Goal: Task Accomplishment & Management: Use online tool/utility

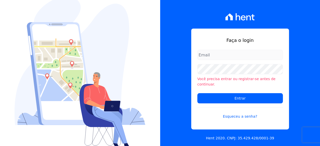
click at [214, 57] on input "email" at bounding box center [240, 55] width 86 height 10
type input "monica.kurose@e-arke.com"
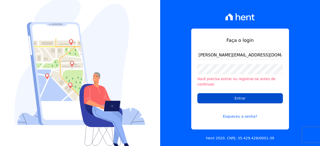
click at [218, 94] on input "Entrar" at bounding box center [240, 98] width 86 height 10
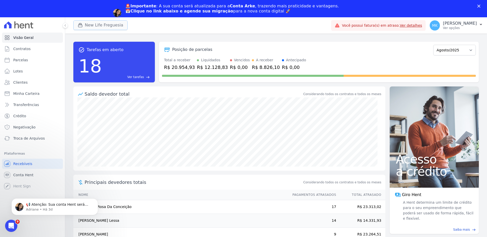
click at [107, 25] on button "New Life Freguesia" at bounding box center [100, 25] width 54 height 10
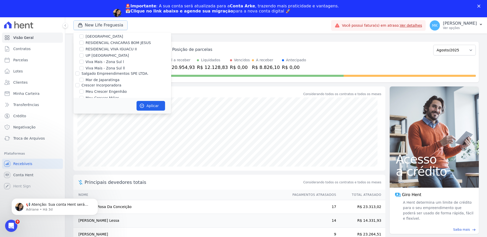
scroll to position [1963, 0]
click at [84, 122] on div "New Life Freguesia" at bounding box center [122, 124] width 98 height 5
click at [80, 122] on input "New Life Freguesia" at bounding box center [81, 124] width 4 height 4
checkbox input "false"
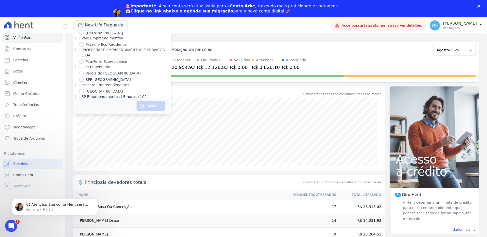
scroll to position [2254, 0]
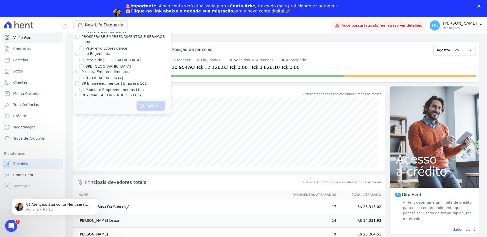
click at [78, 129] on input "Reserva Vale dos Ipes Empreendimento" at bounding box center [77, 131] width 4 height 4
checkbox input "true"
click at [156, 105] on button "Aplicar" at bounding box center [150, 106] width 29 height 10
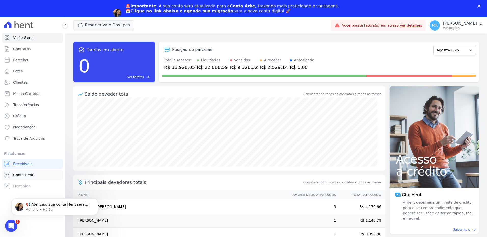
scroll to position [0, 0]
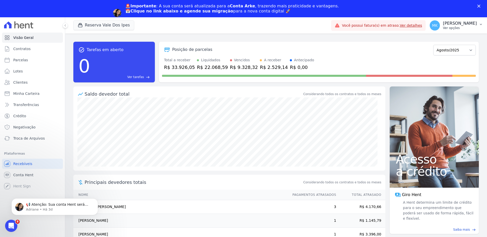
click at [323, 23] on p "[PERSON_NAME]" at bounding box center [460, 23] width 34 height 5
click at [323, 29] on p "Ver opções" at bounding box center [460, 28] width 34 height 4
click at [323, 22] on icon "button" at bounding box center [480, 24] width 4 height 4
click at [26, 145] on span "Recebíveis" at bounding box center [22, 163] width 19 height 5
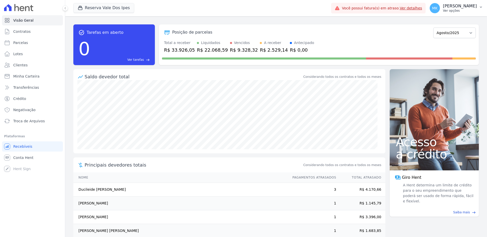
click at [323, 6] on button "MK Monica Kurose Ver opções" at bounding box center [455, 8] width 61 height 14
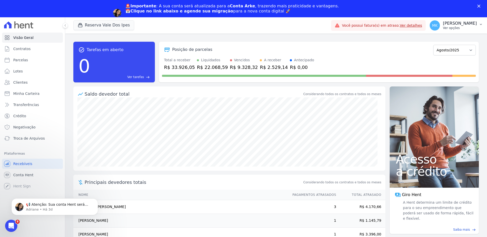
click at [323, 26] on p "Ver opções" at bounding box center [460, 28] width 34 height 4
click at [106, 27] on button "Reserva Vale Dos Ipes" at bounding box center [103, 25] width 61 height 10
click at [323, 23] on p "[PERSON_NAME]" at bounding box center [460, 23] width 34 height 5
click at [24, 145] on span "Recebíveis" at bounding box center [22, 163] width 19 height 5
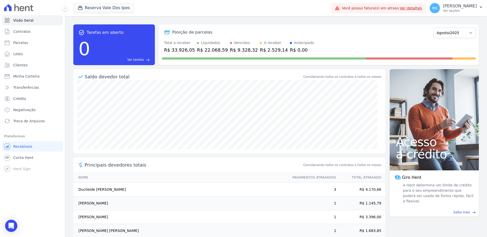
click at [323, 7] on p "[PERSON_NAME]" at bounding box center [460, 6] width 34 height 5
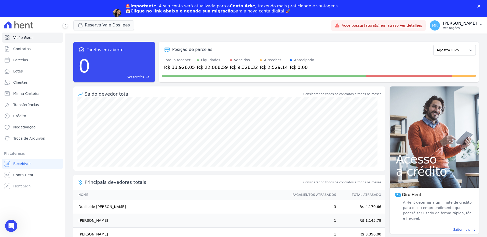
click at [323, 24] on icon "button" at bounding box center [480, 24] width 4 height 4
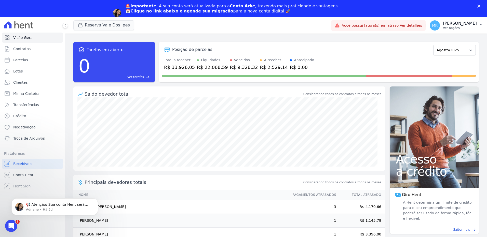
click at [323, 23] on p "[PERSON_NAME]" at bounding box center [460, 23] width 34 height 5
click at [323, 26] on div "Monica Kurose Ver opções" at bounding box center [460, 25] width 34 height 9
click at [323, 27] on p "Ver opções" at bounding box center [460, 28] width 34 height 4
click at [25, 145] on span "Recebíveis" at bounding box center [22, 163] width 19 height 5
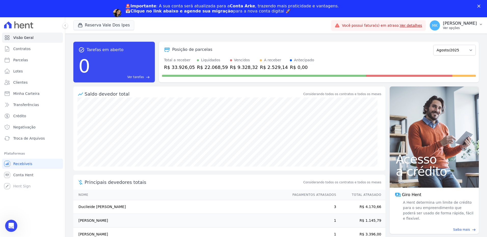
click at [323, 24] on p "[PERSON_NAME]" at bounding box center [460, 23] width 34 height 5
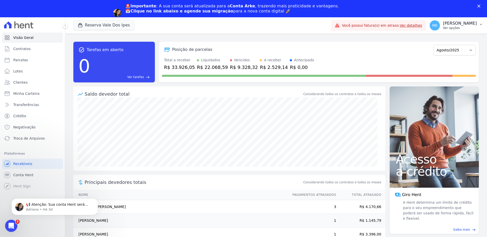
click at [323, 24] on icon "button" at bounding box center [480, 24] width 2 height 1
click at [323, 27] on p "Ver opções" at bounding box center [460, 28] width 34 height 4
click at [323, 5] on polygon "Fechar" at bounding box center [478, 6] width 3 height 3
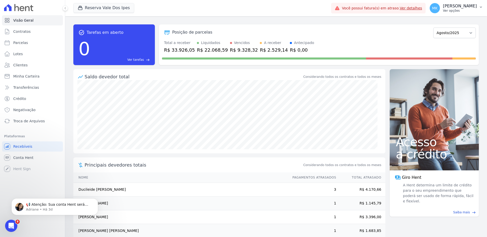
click at [323, 7] on p "[PERSON_NAME]" at bounding box center [460, 6] width 34 height 5
click at [323, 7] on span "MK" at bounding box center [434, 8] width 5 height 4
click at [27, 145] on span "Recebíveis" at bounding box center [22, 146] width 19 height 5
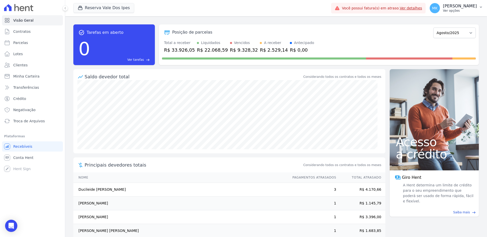
drag, startPoint x: 467, startPoint y: 2, endPoint x: 465, endPoint y: 5, distance: 3.2
click at [323, 2] on button "MK Monica Kurose Ver opções" at bounding box center [455, 8] width 61 height 14
click at [323, 5] on p "[PERSON_NAME]" at bounding box center [460, 6] width 34 height 5
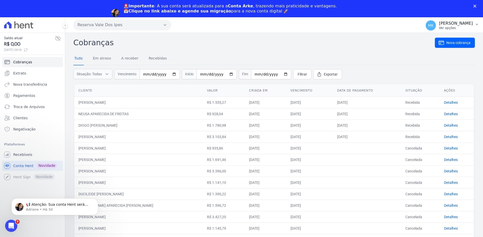
click at [454, 25] on p "[PERSON_NAME]" at bounding box center [456, 23] width 34 height 5
click at [28, 155] on span "Recebíveis" at bounding box center [22, 154] width 19 height 5
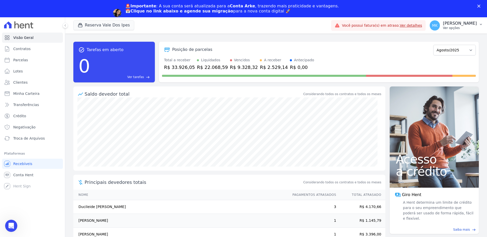
click at [463, 28] on p "Ver opções" at bounding box center [460, 28] width 34 height 4
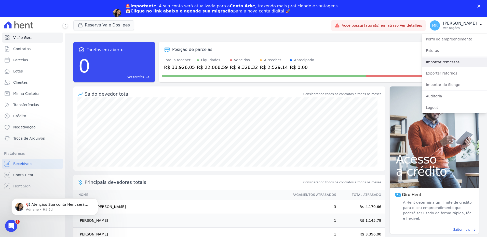
click at [438, 62] on link "Importar remessas" at bounding box center [453, 62] width 65 height 9
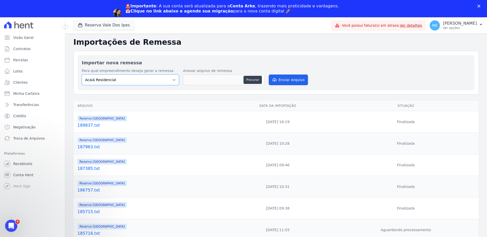
click at [172, 82] on select "Acaiá Residencial Administrativo Agile Pavican São Lourenço - Loteadores Agile …" at bounding box center [130, 80] width 97 height 11
select select "60569850-cf74-4021-8cee-94692752feef"
click at [82, 75] on select "Acaiá Residencial Administrativo Agile Pavican São Lourenço - Loteadores Agile …" at bounding box center [130, 80] width 97 height 11
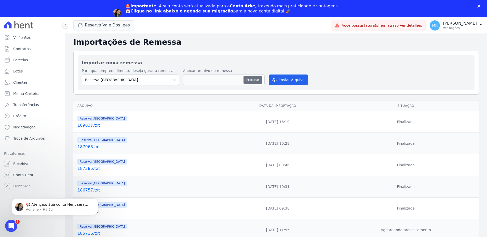
click at [252, 79] on button "Procurar" at bounding box center [252, 80] width 18 height 8
type input "190381.txt"
click at [282, 77] on button "Enviar Arquivo" at bounding box center [288, 80] width 39 height 11
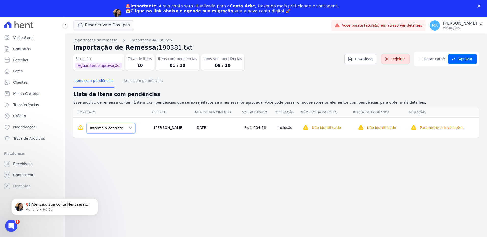
click at [118, 129] on select "Informe o contrato A-1 VILA 02-CASA 25" at bounding box center [111, 128] width 49 height 11
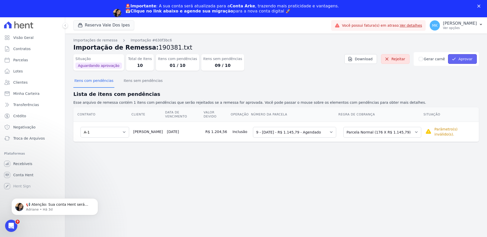
click at [461, 60] on button "Aprovar" at bounding box center [462, 59] width 29 height 10
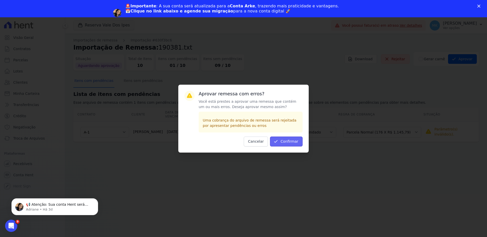
click at [287, 141] on button "Confirmar" at bounding box center [286, 142] width 33 height 10
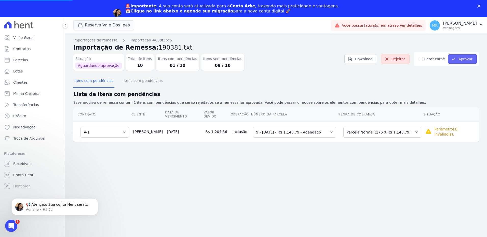
click at [466, 58] on button "Aprovar" at bounding box center [462, 59] width 29 height 10
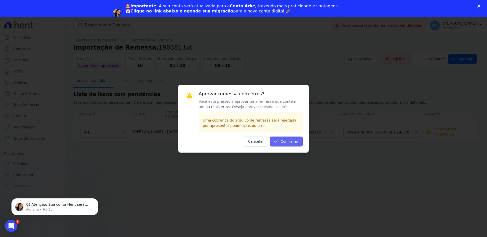
click at [290, 145] on button "Confirmar" at bounding box center [286, 142] width 33 height 10
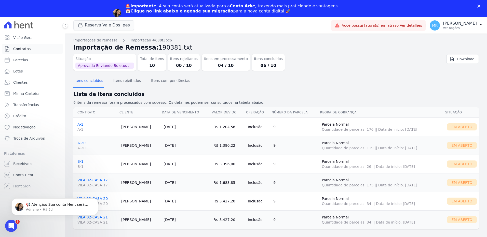
click at [25, 47] on span "Contratos" at bounding box center [21, 48] width 17 height 5
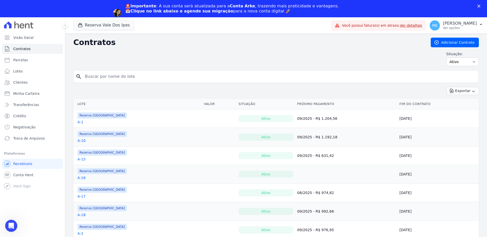
click at [78, 122] on link "A-1" at bounding box center [80, 122] width 6 height 5
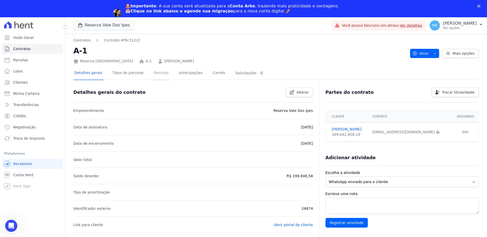
click at [154, 74] on link "Parcelas" at bounding box center [161, 73] width 17 height 13
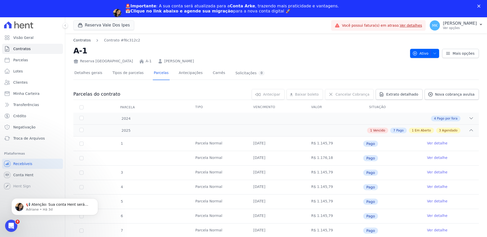
click at [78, 41] on link "Contratos" at bounding box center [81, 40] width 17 height 5
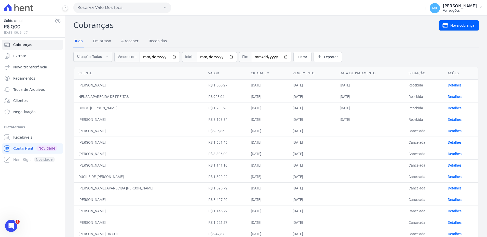
click at [466, 6] on p "[PERSON_NAME]" at bounding box center [460, 6] width 34 height 5
click at [468, 6] on p "[PERSON_NAME]" at bounding box center [460, 6] width 34 height 5
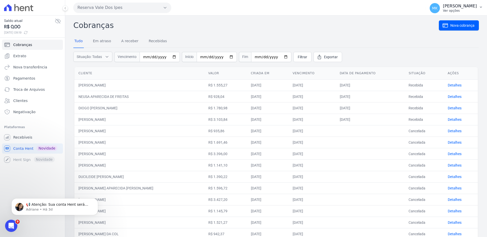
click at [479, 8] on icon "button" at bounding box center [480, 7] width 4 height 4
click at [21, 137] on span "Recebíveis" at bounding box center [22, 137] width 19 height 5
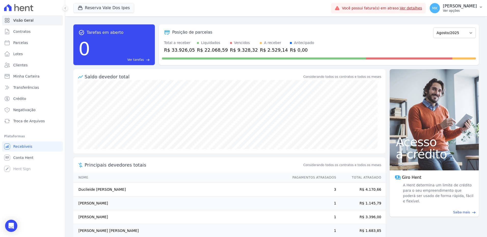
click at [463, 8] on p "[PERSON_NAME]" at bounding box center [460, 6] width 34 height 5
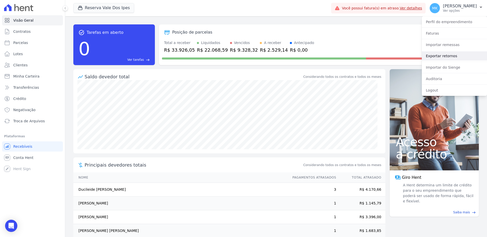
click at [442, 57] on link "Exportar retornos" at bounding box center [453, 55] width 65 height 9
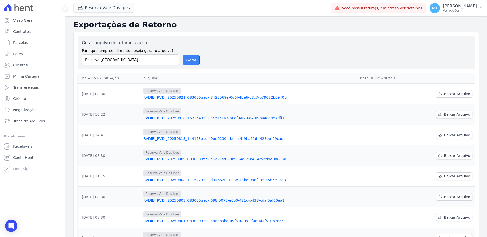
click at [185, 59] on button "Gerar" at bounding box center [191, 60] width 17 height 10
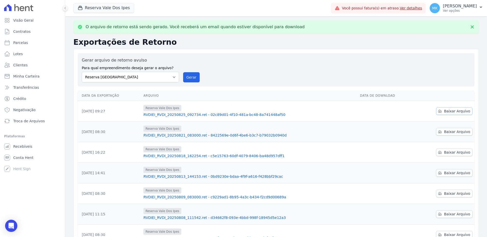
click at [448, 111] on span "Baixar Arquivo" at bounding box center [457, 111] width 26 height 5
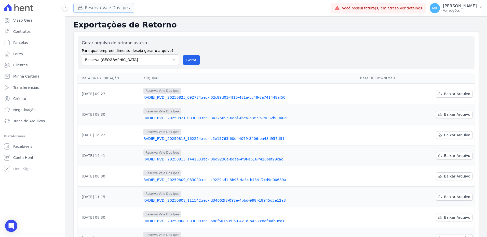
click at [106, 5] on button "Reserva Vale Dos Ipes" at bounding box center [103, 8] width 61 height 10
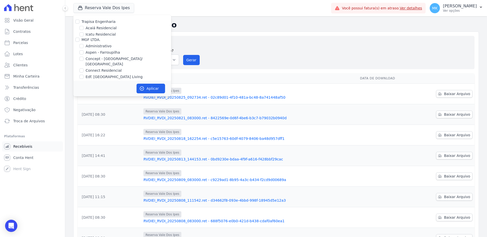
click at [24, 144] on link "Recebíveis" at bounding box center [32, 147] width 61 height 10
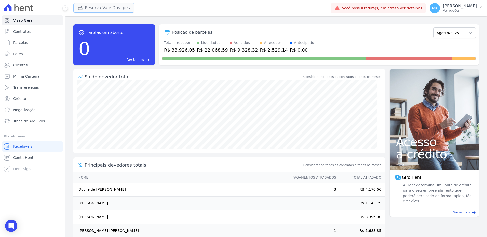
click at [93, 7] on button "Reserva Vale Dos Ipes" at bounding box center [103, 8] width 61 height 10
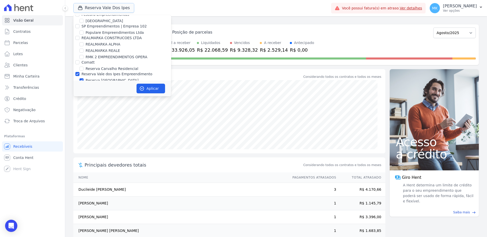
scroll to position [2254, 0]
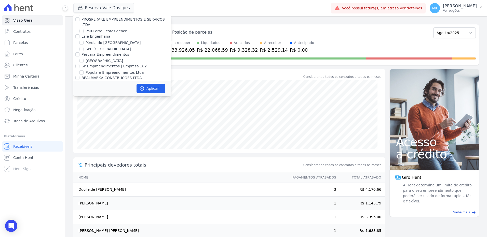
click at [77, 112] on input "Reserva Vale dos Ipes Empreendimento" at bounding box center [77, 114] width 4 height 4
checkbox input "false"
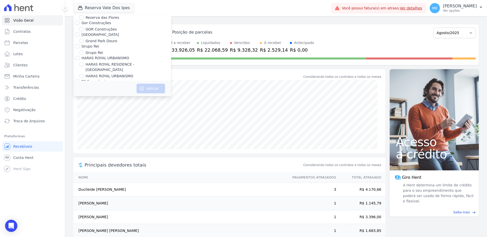
scroll to position [1445, 0]
click at [82, 49] on input "HARAS ROYAL RESIDENCE - [GEOGRAPHIC_DATA]" at bounding box center [81, 51] width 4 height 4
checkbox input "true"
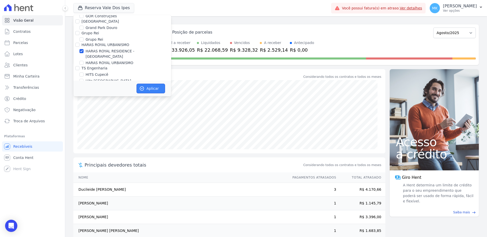
click at [146, 88] on button "Aplicar" at bounding box center [150, 89] width 29 height 10
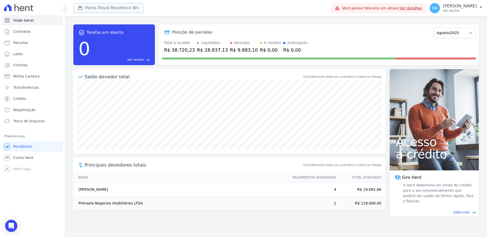
click at [113, 9] on button "Haras Royal Residence Wv" at bounding box center [108, 8] width 70 height 10
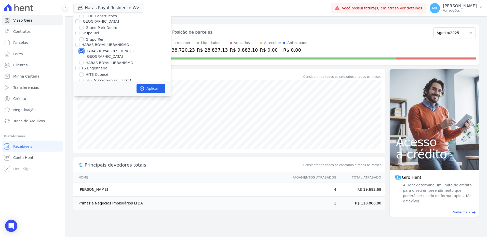
click at [82, 49] on input "HARAS ROYAL RESIDENCE - [GEOGRAPHIC_DATA]" at bounding box center [81, 51] width 4 height 4
checkbox input "false"
click at [83, 61] on input "HARAS ROYAL URBANISMO" at bounding box center [81, 63] width 4 height 4
checkbox input "true"
click at [143, 87] on icon "button" at bounding box center [141, 88] width 5 height 5
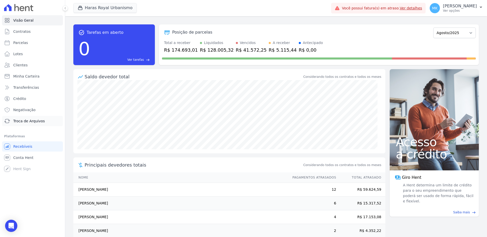
click at [32, 121] on span "Troca de Arquivos" at bounding box center [29, 121] width 32 height 5
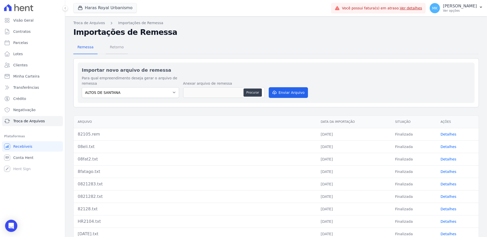
click at [113, 46] on span "Retorno" at bounding box center [117, 47] width 20 height 10
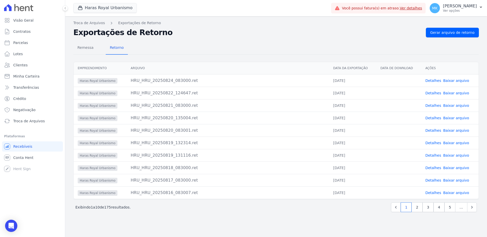
click at [456, 80] on link "Baixar arquivo" at bounding box center [456, 81] width 26 height 4
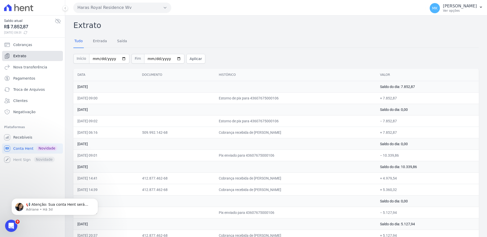
click at [26, 55] on link "Extrato" at bounding box center [32, 56] width 61 height 10
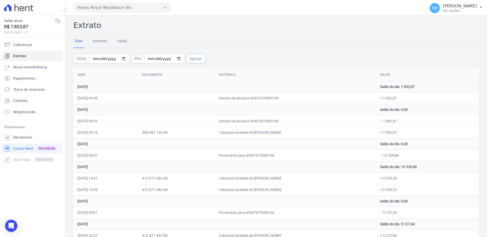
click at [191, 57] on button "Aplicar" at bounding box center [195, 59] width 19 height 10
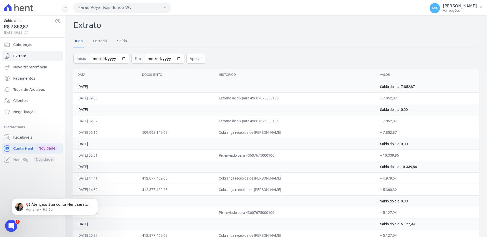
click at [115, 8] on button "Haras Royal Residence Wv" at bounding box center [122, 8] width 98 height 10
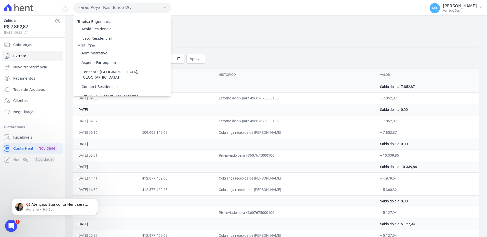
click at [259, 4] on div "Haras Royal Residence Wv Trapisa Engenharia Acaiá Residencial Icatu Residencial…" at bounding box center [248, 8] width 350 height 16
click at [242, 10] on div "Haras Royal Residence Wv Trapisa Engenharia Acaiá Residencial Icatu Residencial…" at bounding box center [248, 8] width 350 height 16
click at [161, 8] on button "Haras Royal Residence Wv" at bounding box center [122, 8] width 98 height 10
